Goal: Information Seeking & Learning: Learn about a topic

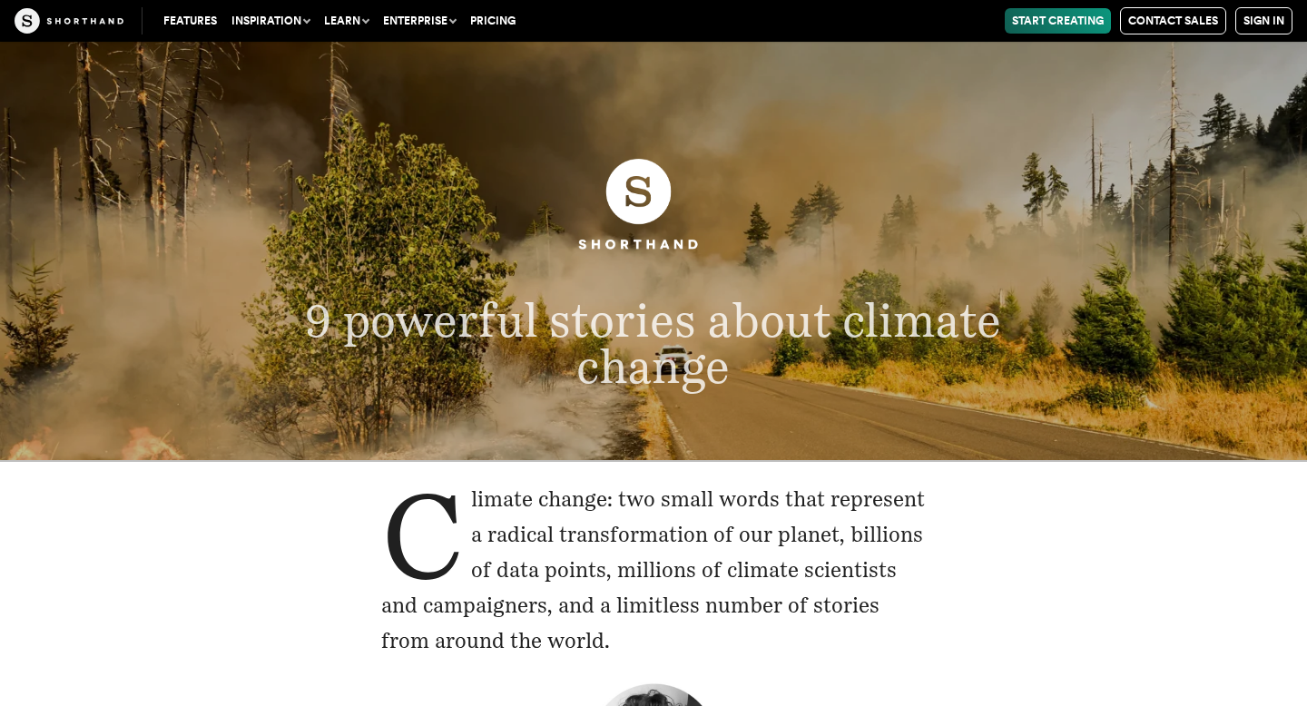
click at [653, 280] on img at bounding box center [653, 203] width 155 height 155
click at [667, 368] on span "9 powerful stories about climate change" at bounding box center [653, 343] width 697 height 102
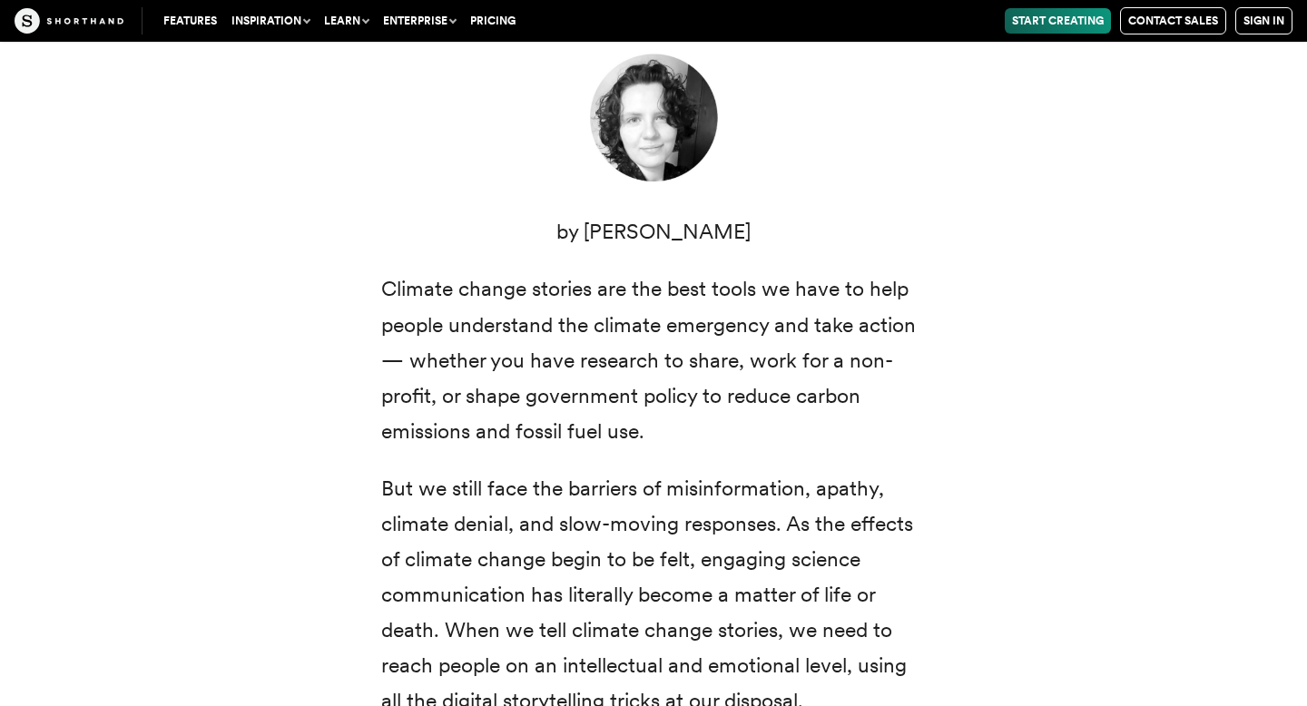
click at [606, 366] on p "Climate change stories are the best tools we have to help people understand the…" at bounding box center [653, 359] width 545 height 177
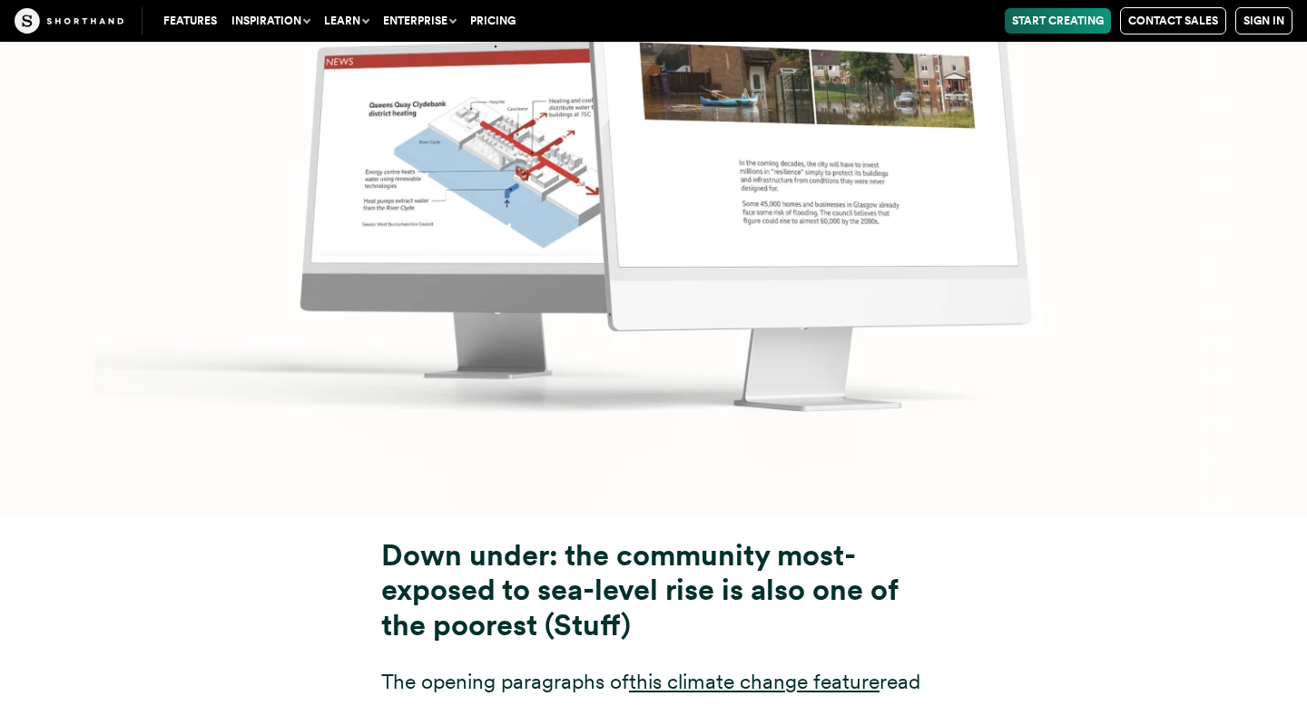
scroll to position [8578, 0]
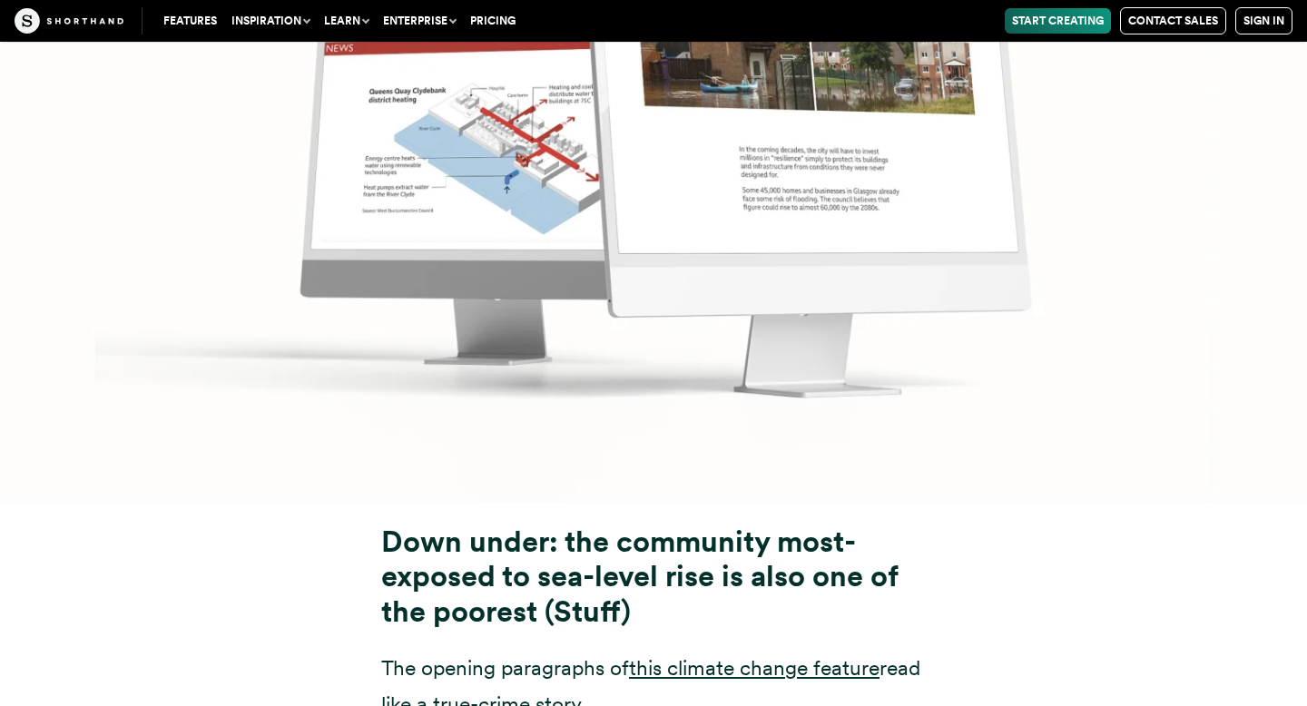
click at [571, 524] on strong "Down under: the community most-exposed to sea-level rise is also one of the poo…" at bounding box center [639, 576] width 517 height 105
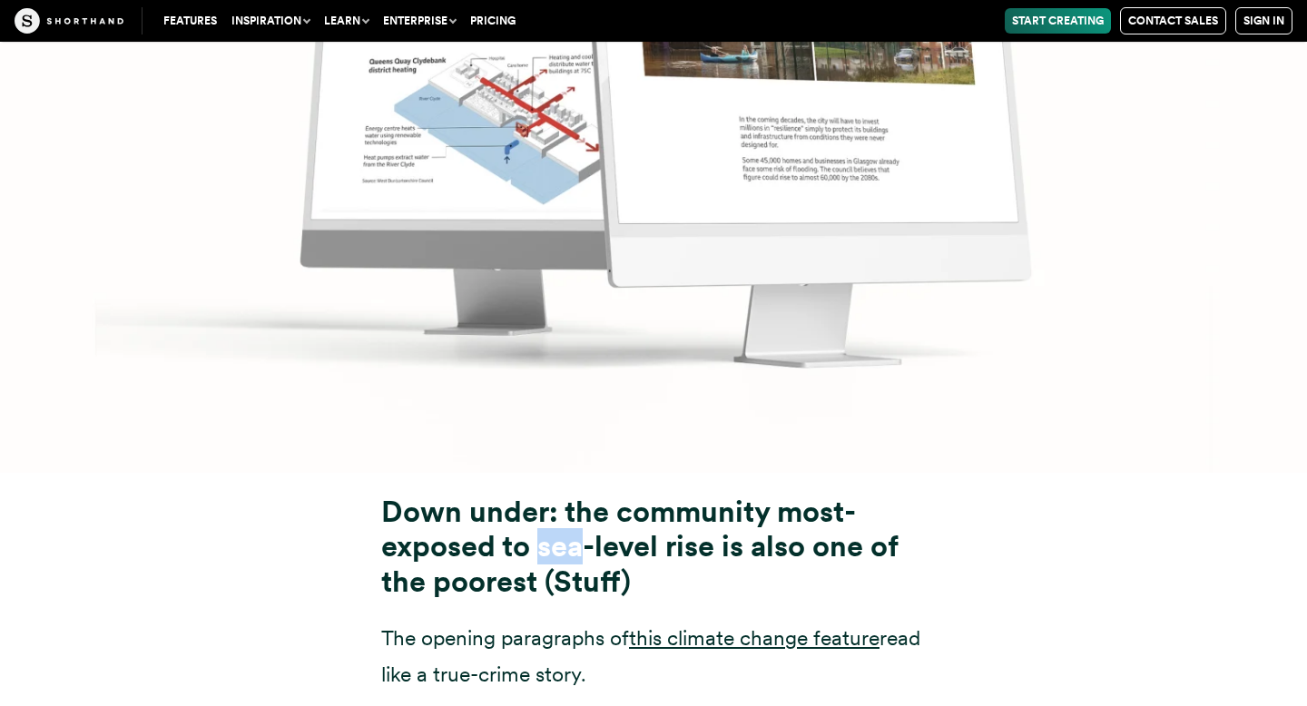
scroll to position [8619, 0]
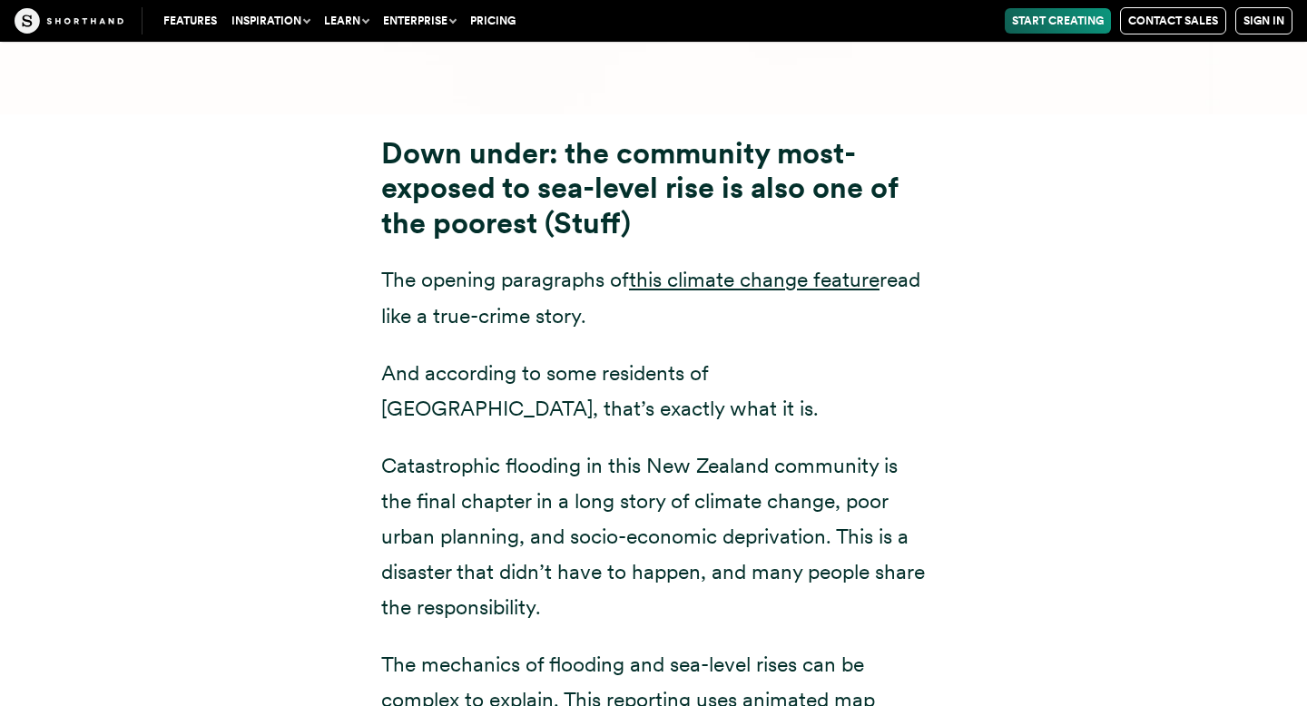
scroll to position [8972, 0]
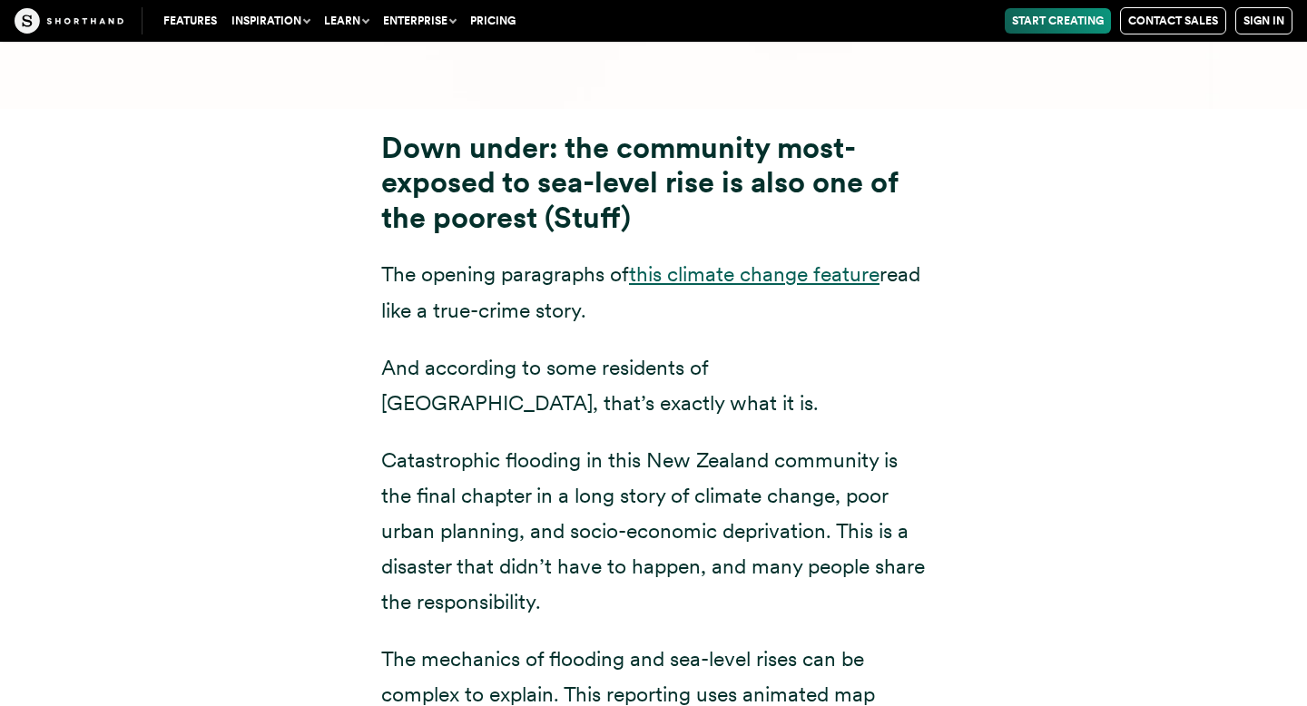
click at [724, 261] on link "this climate change feature" at bounding box center [754, 273] width 251 height 25
click at [1107, 153] on div "Down under: the community most-exposed to sea-level rise is also one of the poo…" at bounding box center [653, 529] width 1235 height 840
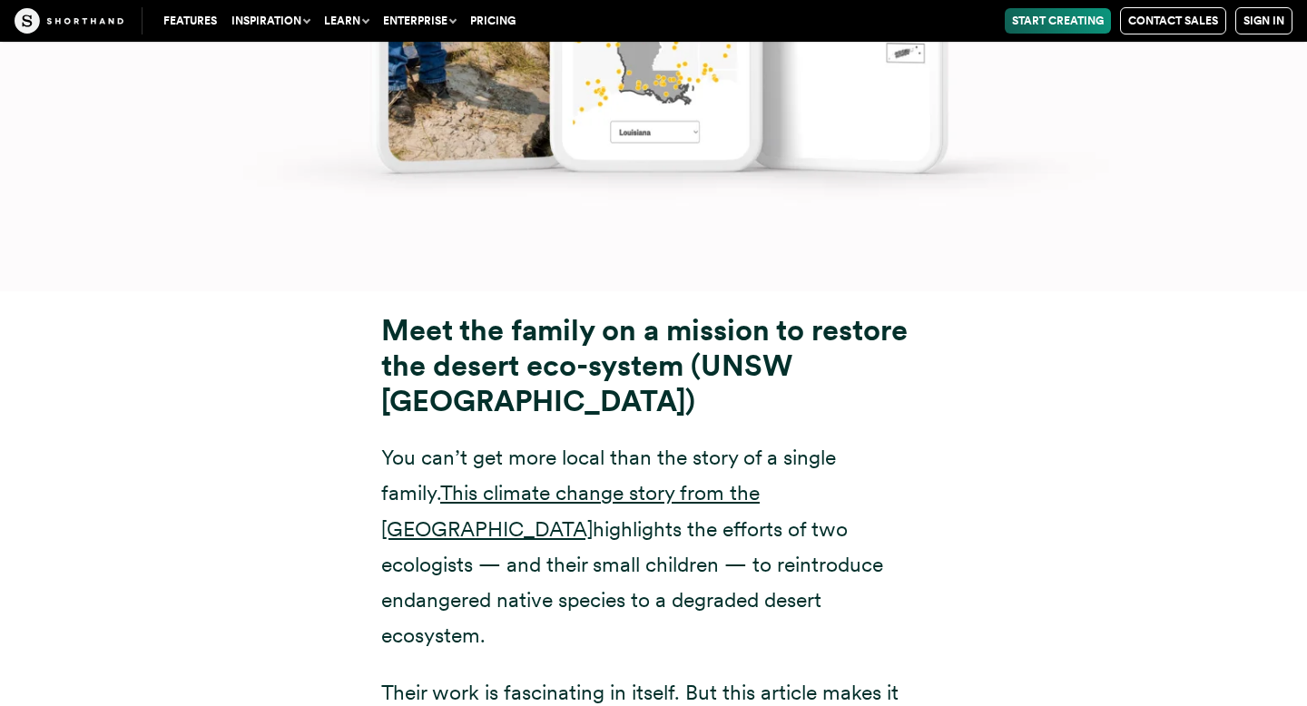
scroll to position [17376, 0]
